Goal: Task Accomplishment & Management: Complete application form

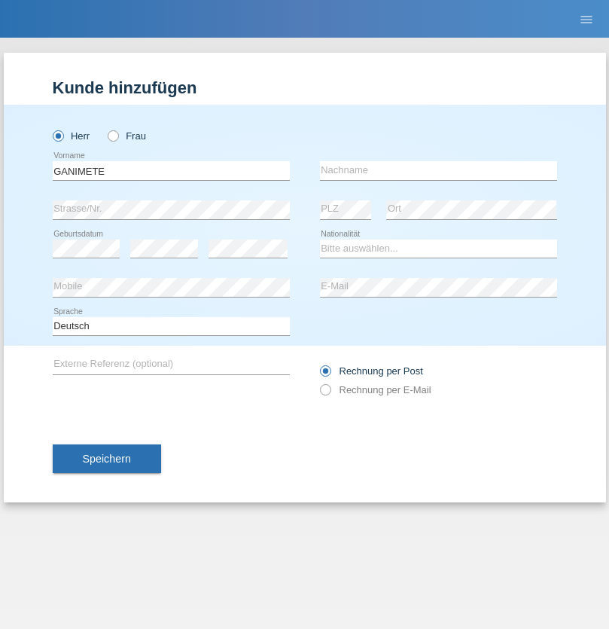
type input "GANIMETE"
click at [438, 170] on input "text" at bounding box center [438, 170] width 237 height 19
type input "AVDYLI"
select select "XK"
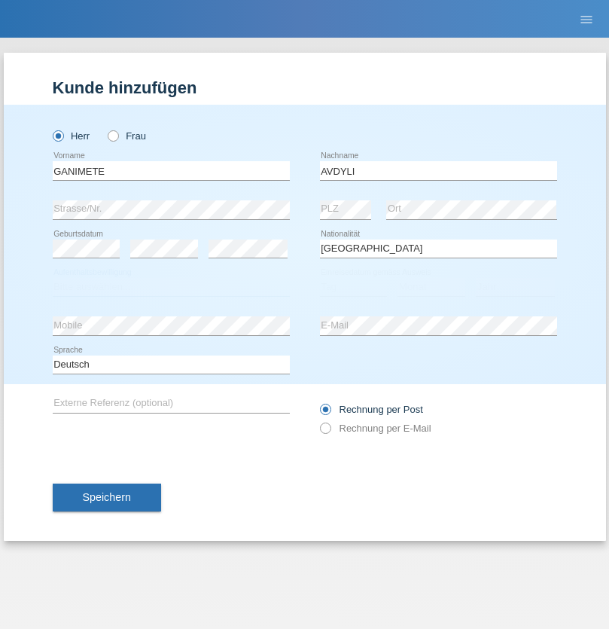
select select "C"
select select "12"
select select "07"
select select "2003"
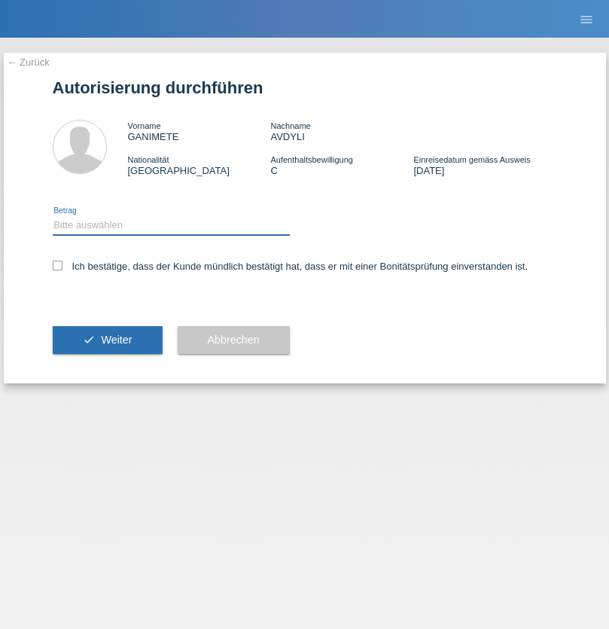
select select "1"
checkbox input "true"
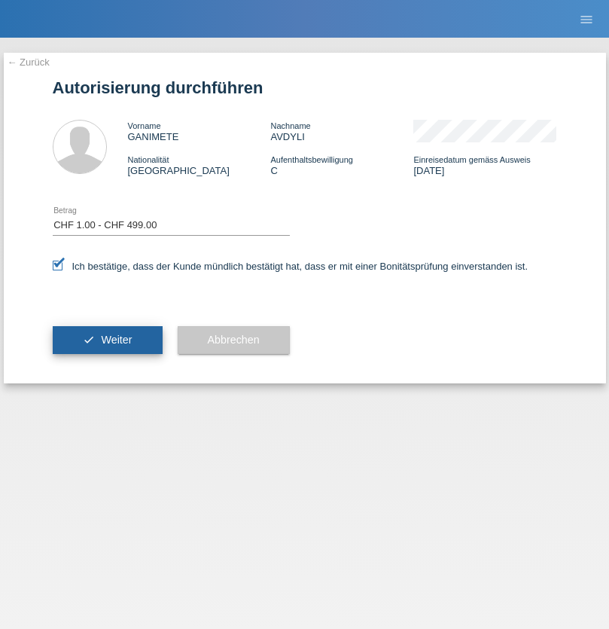
click at [107, 340] on span "Weiter" at bounding box center [116, 340] width 31 height 12
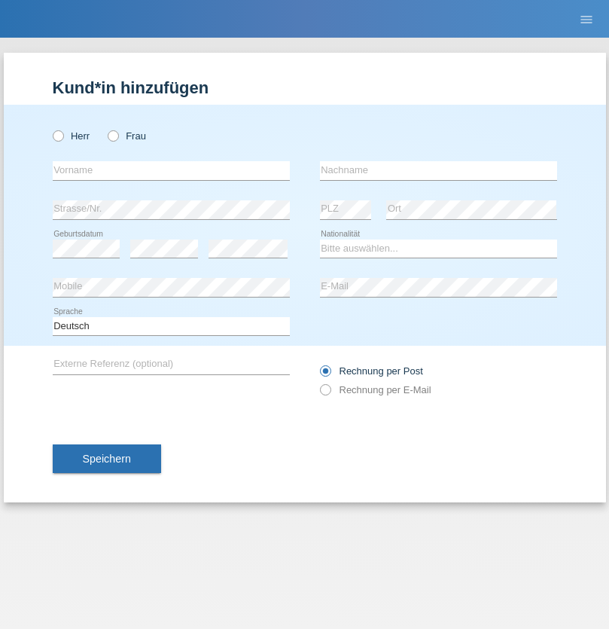
radio input "true"
click at [171, 170] on input "text" at bounding box center [171, 170] width 237 height 19
type input "[PERSON_NAME]"
click at [438, 170] on input "text" at bounding box center [438, 170] width 237 height 19
type input "AVDYLI"
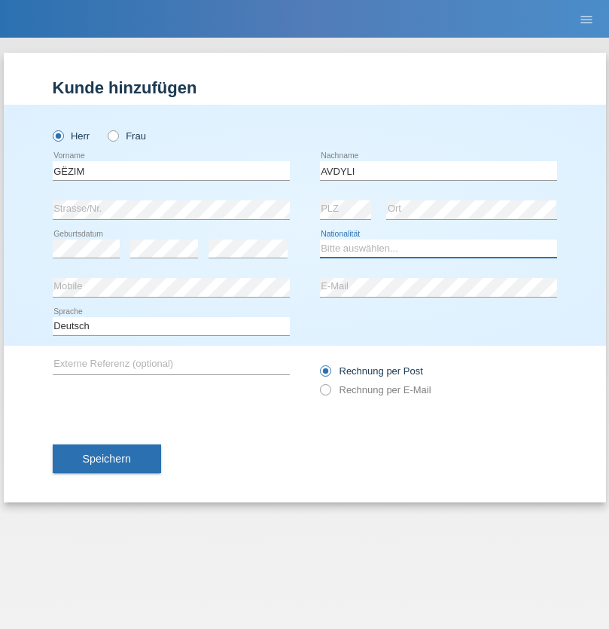
select select "CH"
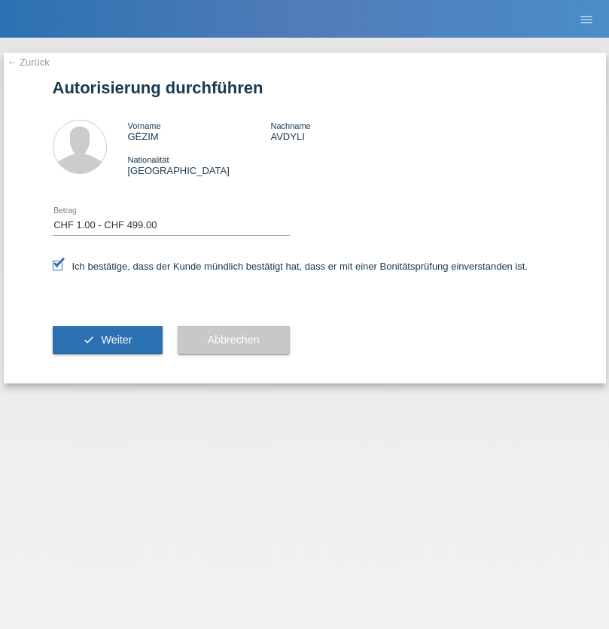
select select "1"
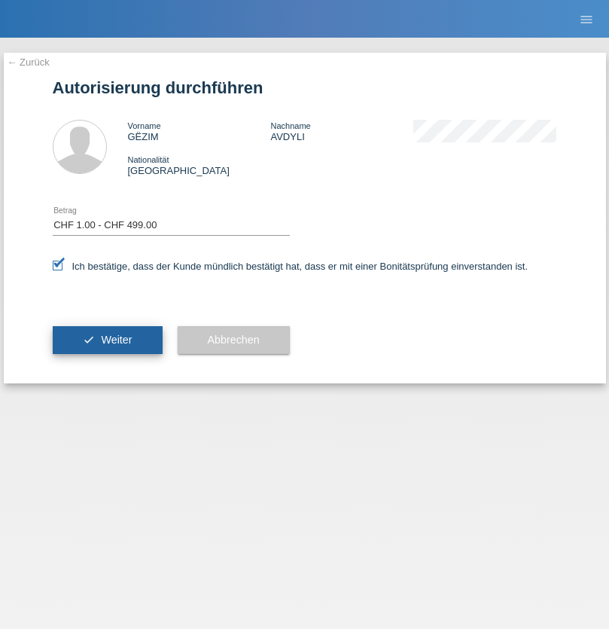
click at [107, 340] on span "Weiter" at bounding box center [116, 340] width 31 height 12
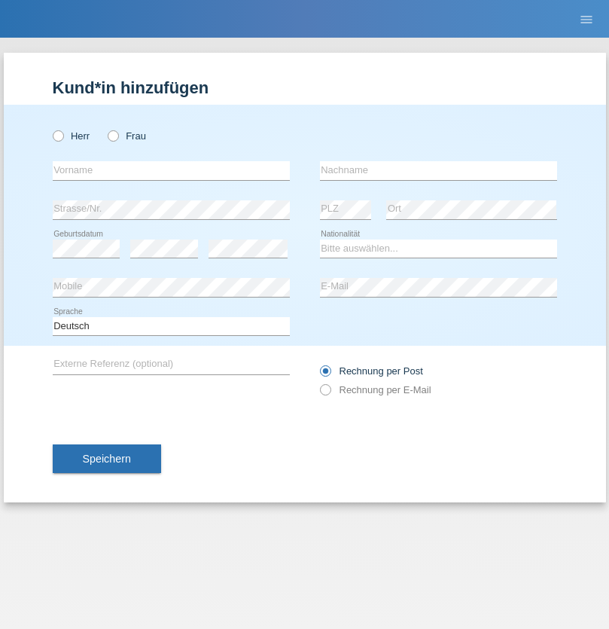
radio input "true"
click at [171, 170] on input "text" at bounding box center [171, 170] width 237 height 19
type input "[PERSON_NAME]"
click at [438, 170] on input "text" at bounding box center [438, 170] width 237 height 19
type input "Zeman"
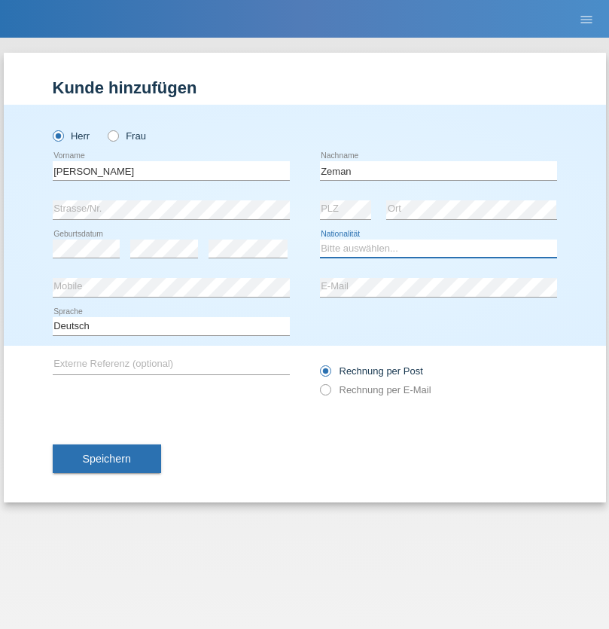
select select "CH"
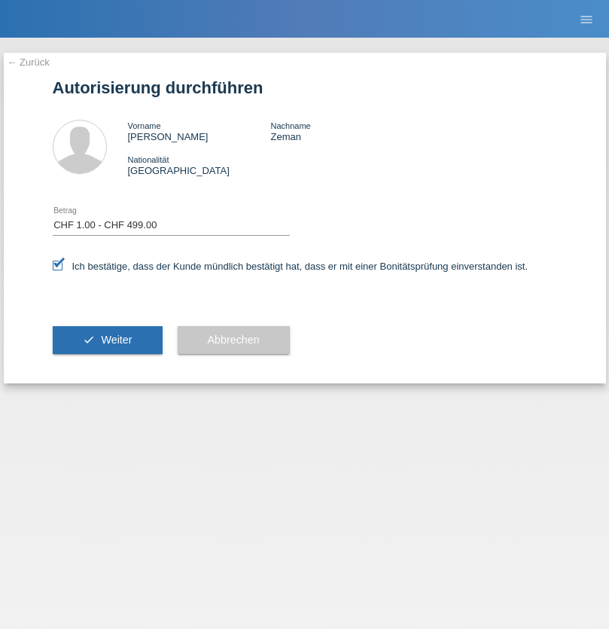
select select "1"
click at [107, 340] on span "Weiter" at bounding box center [116, 340] width 31 height 12
